Goal: Find specific page/section: Find specific page/section

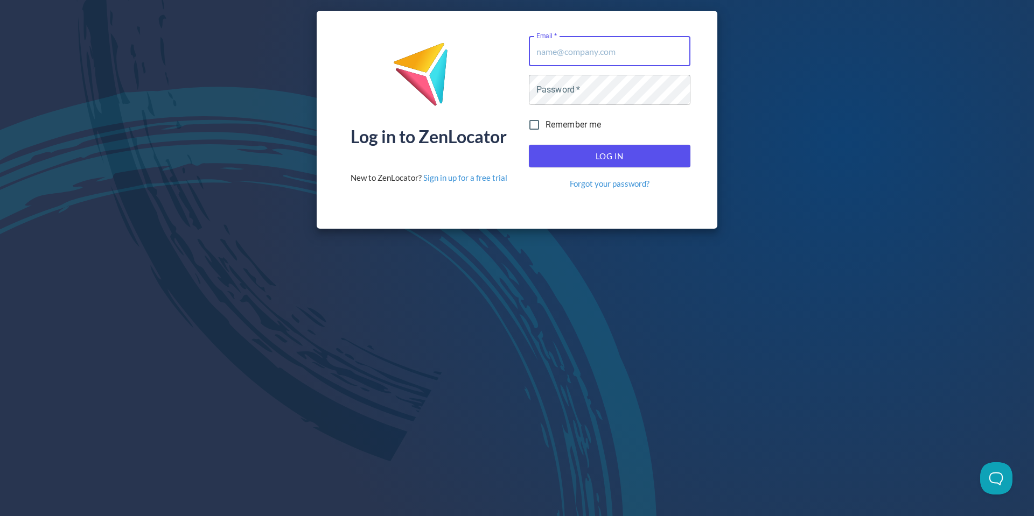
type input "[EMAIL_ADDRESS][DOMAIN_NAME]"
click at [623, 159] on span "Log In" at bounding box center [610, 156] width 138 height 14
click at [604, 154] on span "Log In" at bounding box center [610, 156] width 138 height 14
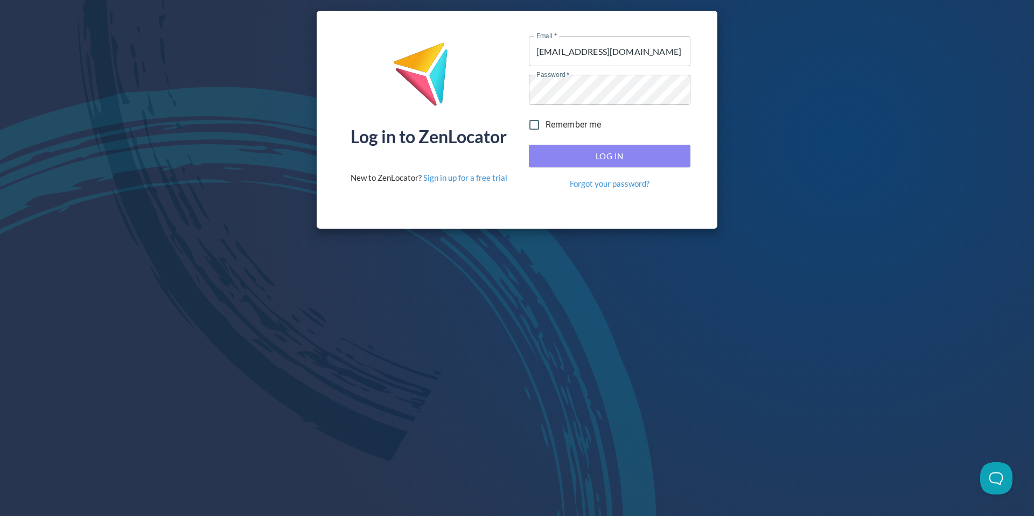
click at [604, 154] on span "Log In" at bounding box center [610, 156] width 138 height 14
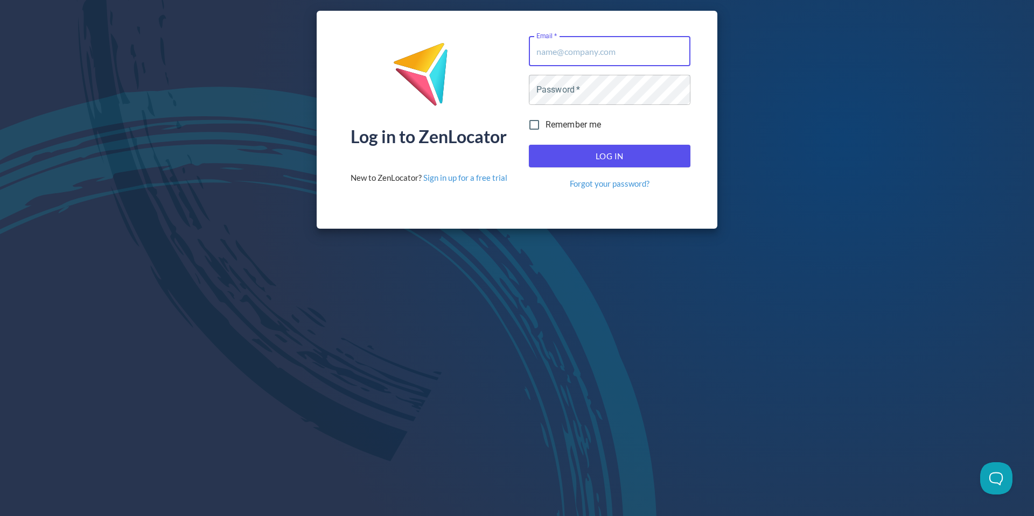
type input "[EMAIL_ADDRESS][DOMAIN_NAME]"
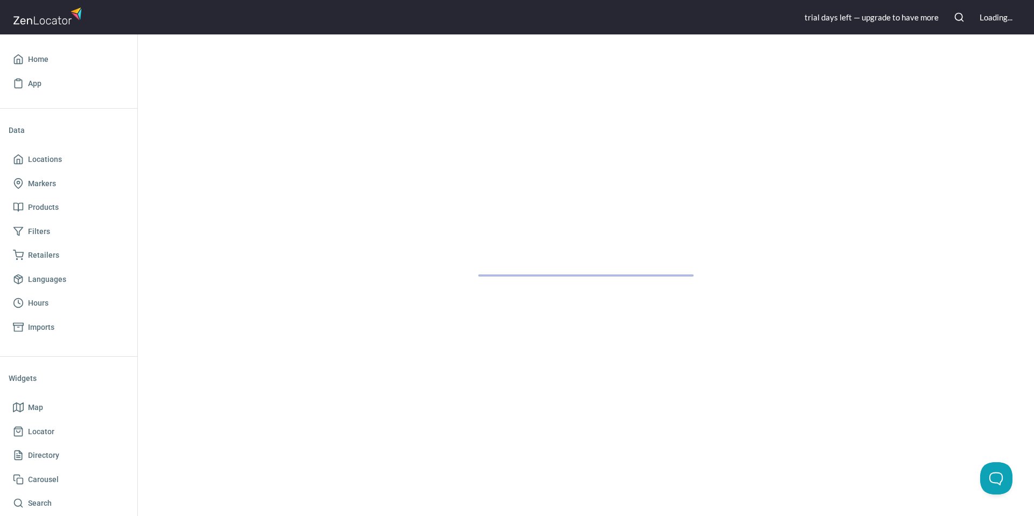
click at [601, 153] on div at bounding box center [586, 275] width 896 height 482
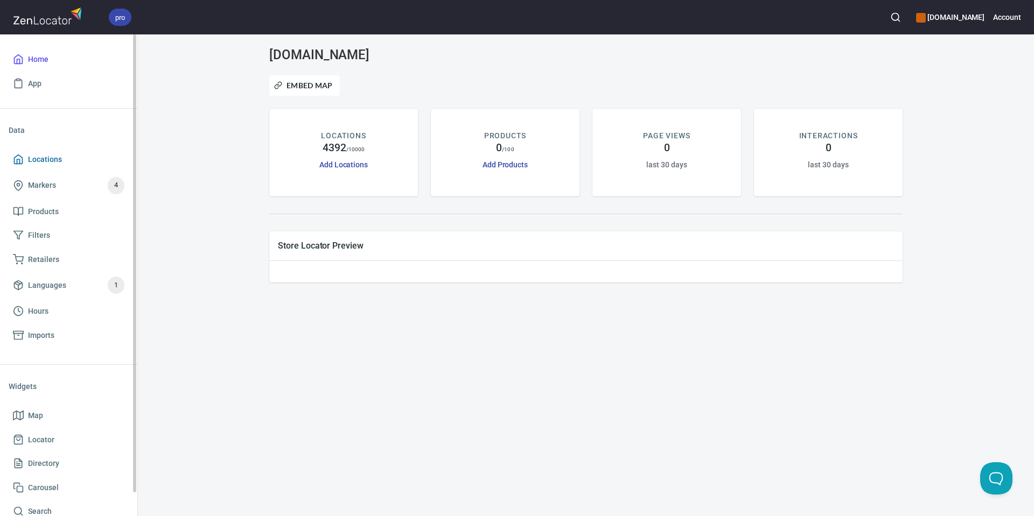
click at [46, 158] on span "Locations" at bounding box center [45, 159] width 34 height 13
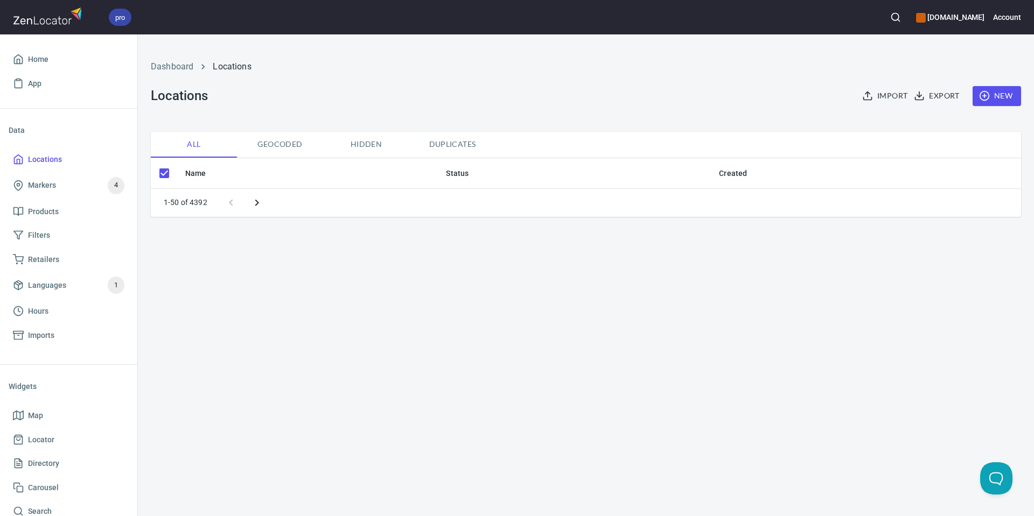
checkbox input "false"
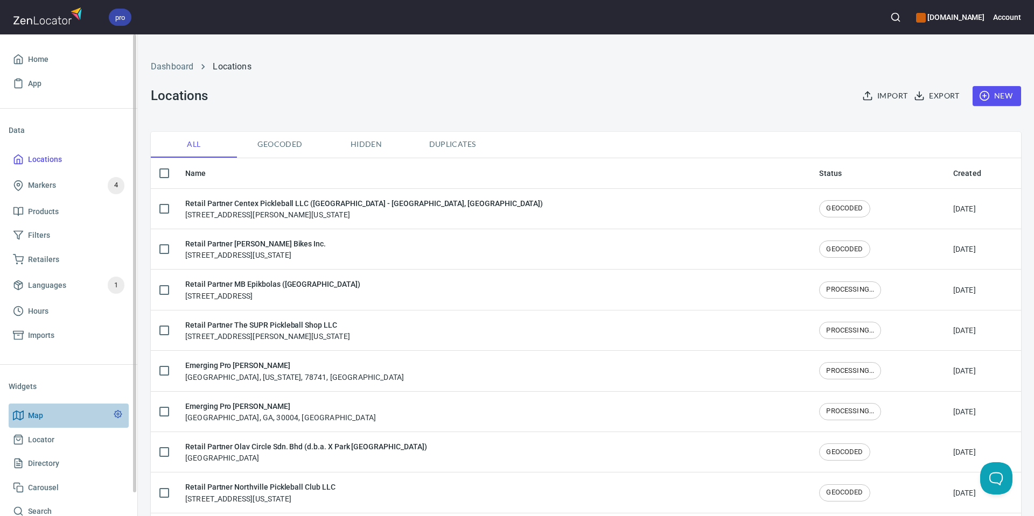
click at [44, 411] on span "Map" at bounding box center [68, 415] width 111 height 13
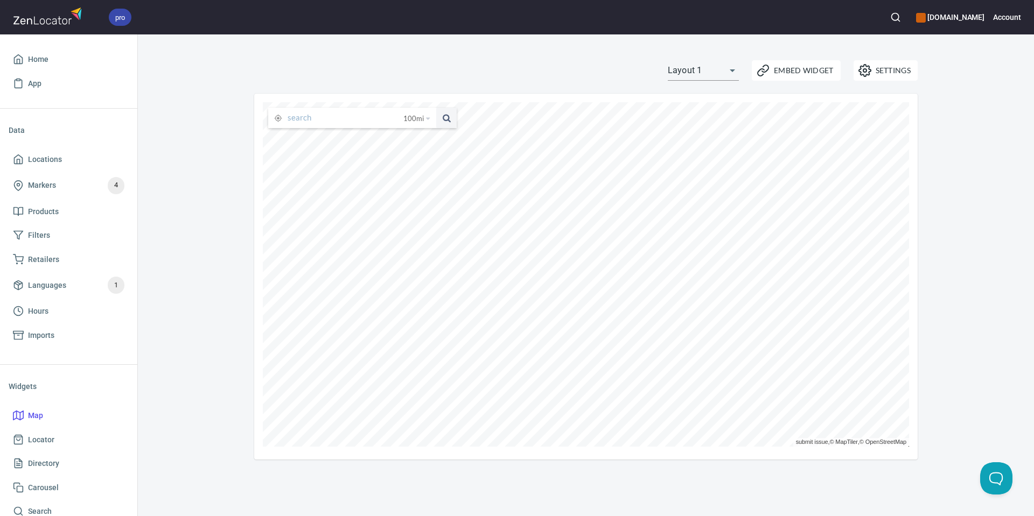
click at [331, 118] on input "text" at bounding box center [346, 118] width 116 height 20
click at [436, 108] on button at bounding box center [446, 118] width 20 height 20
click at [319, 118] on input "peoria" at bounding box center [337, 118] width 99 height 20
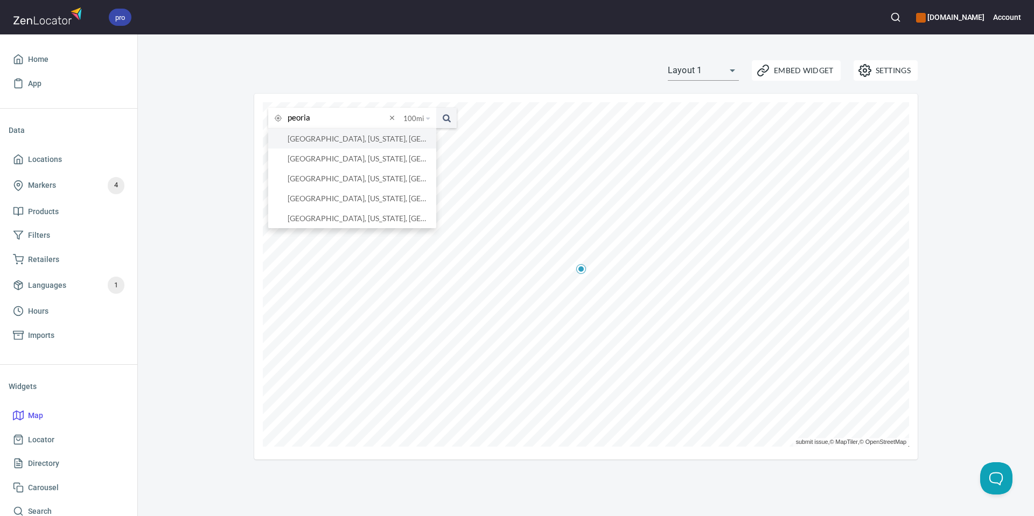
click at [326, 135] on li "[GEOGRAPHIC_DATA], [US_STATE], [GEOGRAPHIC_DATA]" at bounding box center [352, 139] width 168 height 20
type input "[GEOGRAPHIC_DATA], [US_STATE], [GEOGRAPHIC_DATA]"
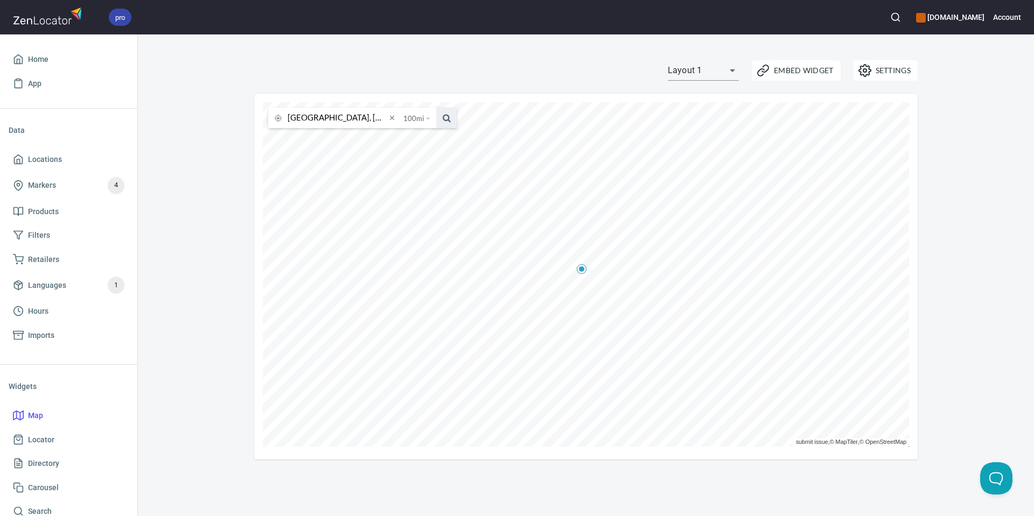
click at [449, 121] on span at bounding box center [446, 118] width 20 height 20
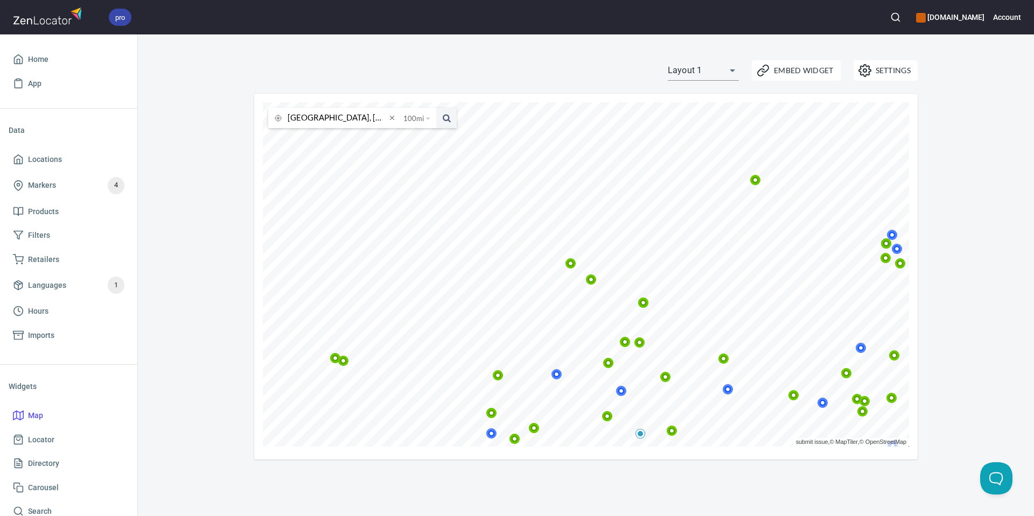
click at [591, 282] on icon at bounding box center [591, 280] width 6 height 6
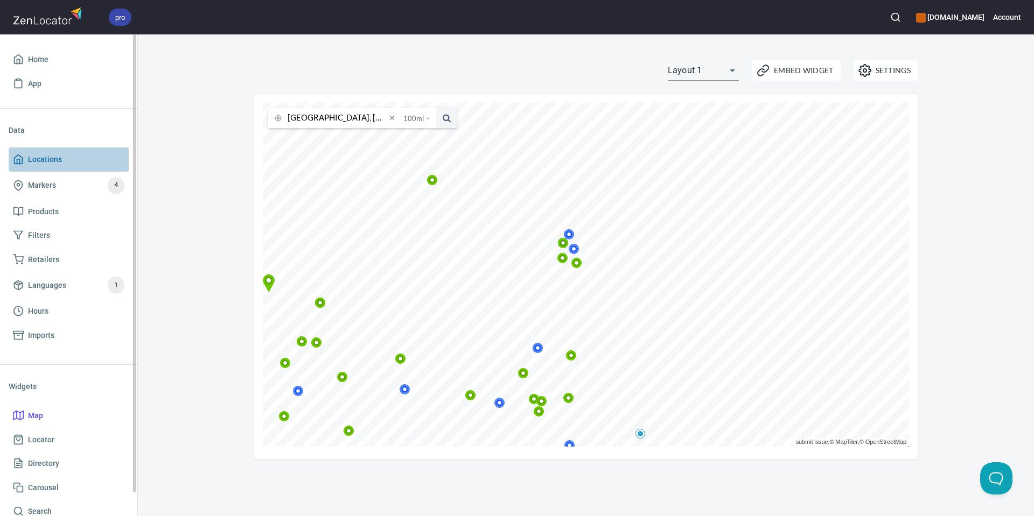
click at [48, 157] on span "Locations" at bounding box center [45, 159] width 34 height 13
